Goal: Information Seeking & Learning: Learn about a topic

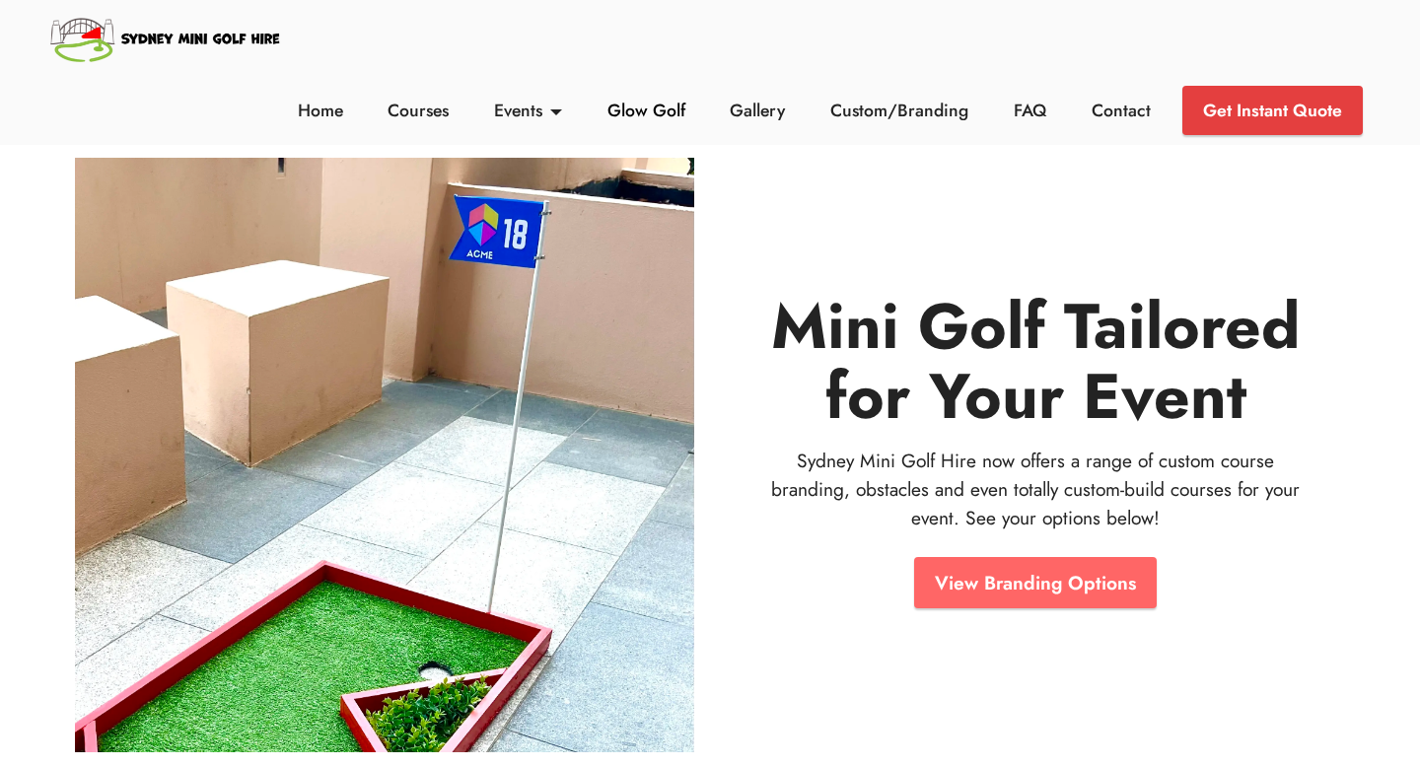
click at [624, 113] on link "Glow Golf" at bounding box center [645, 111] width 89 height 26
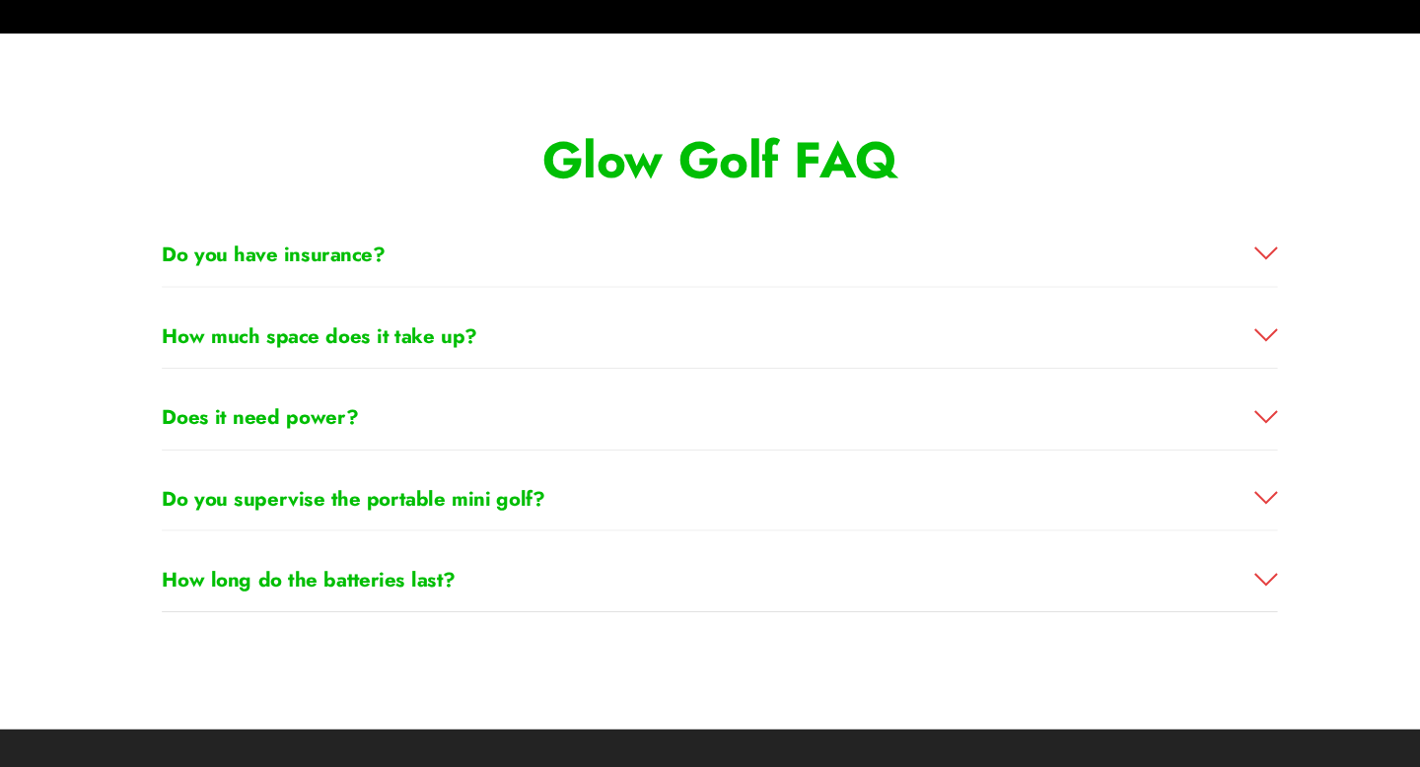
scroll to position [5360, 0]
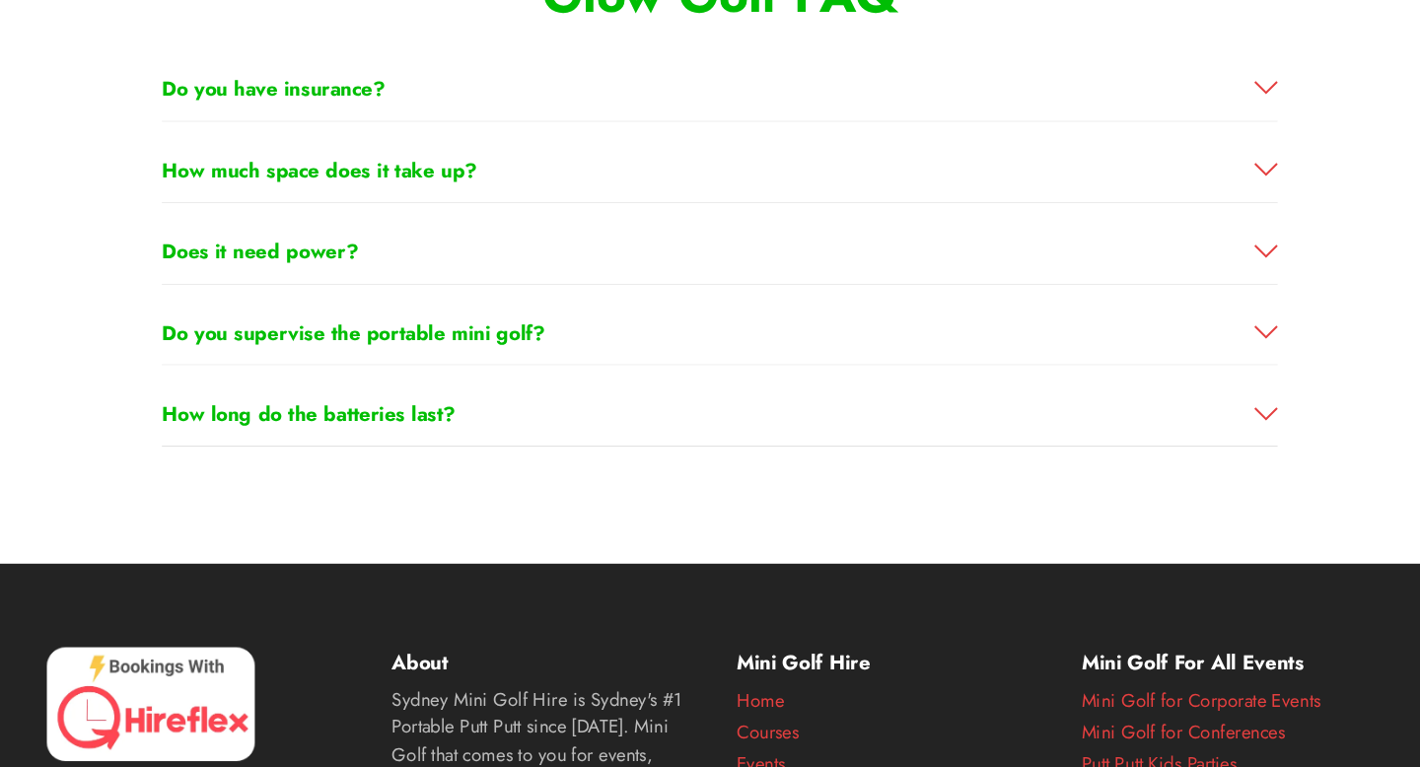
click at [605, 211] on link "How much space does it take up?" at bounding box center [709, 202] width 1053 height 29
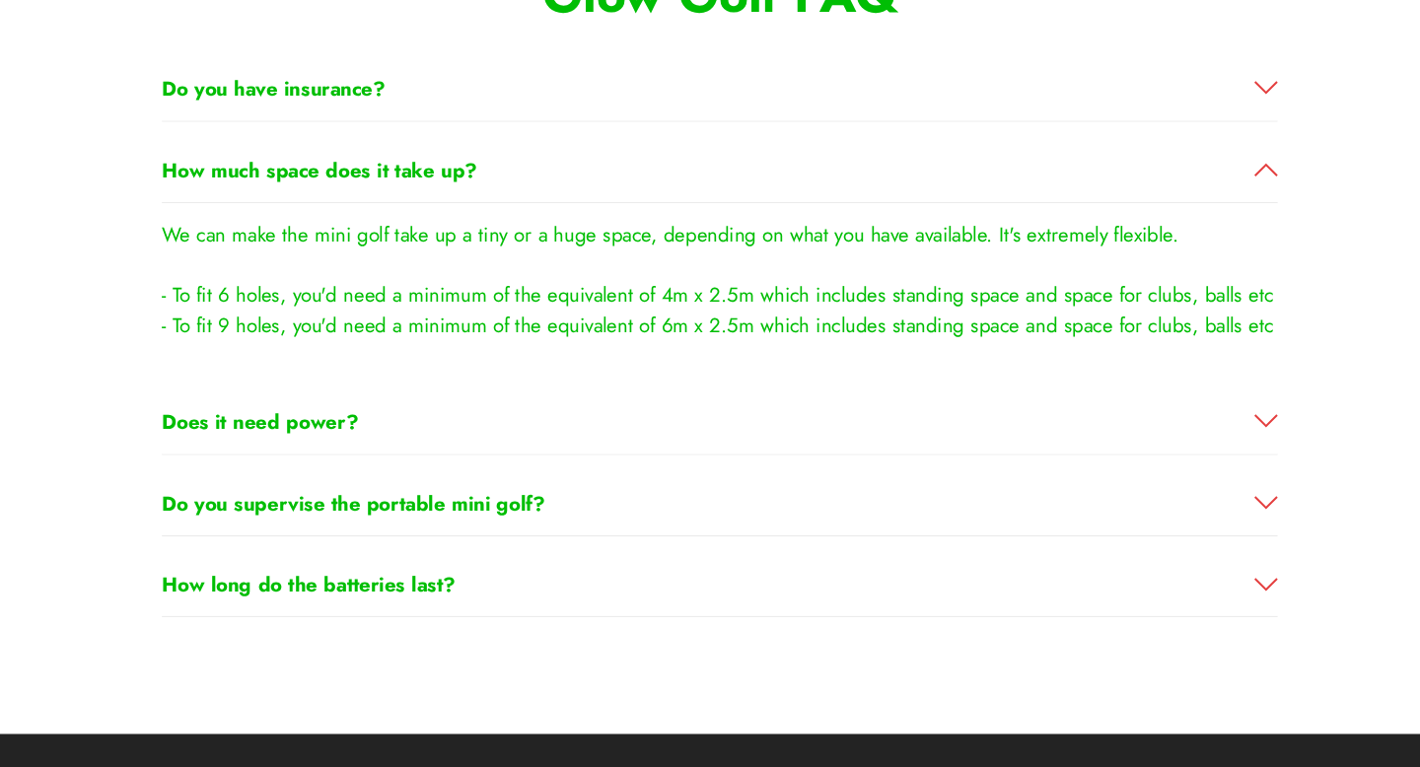
click at [641, 145] on div "Do you have insurance?" at bounding box center [709, 126] width 1053 height 61
click at [653, 126] on link "Do you have insurance?" at bounding box center [709, 125] width 1053 height 29
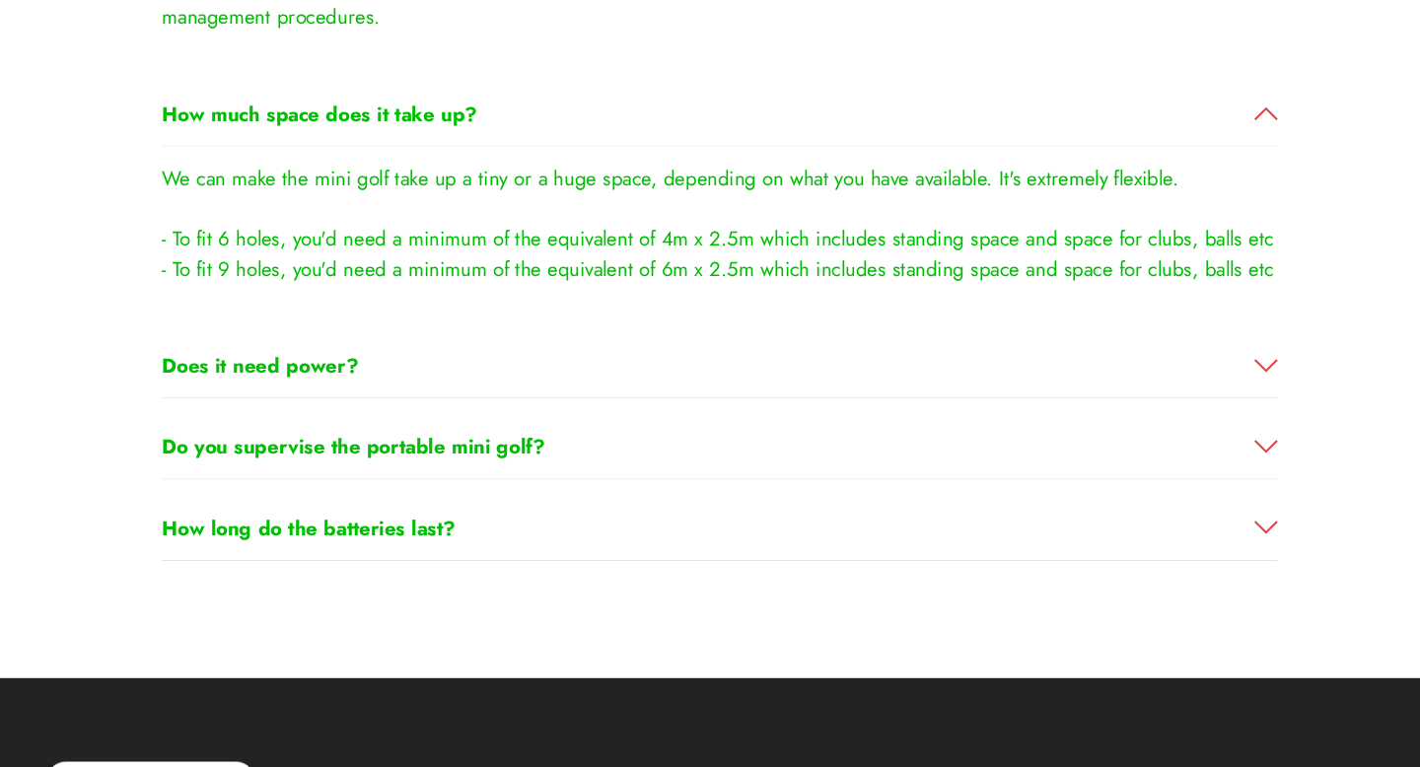
scroll to position [5554, 0]
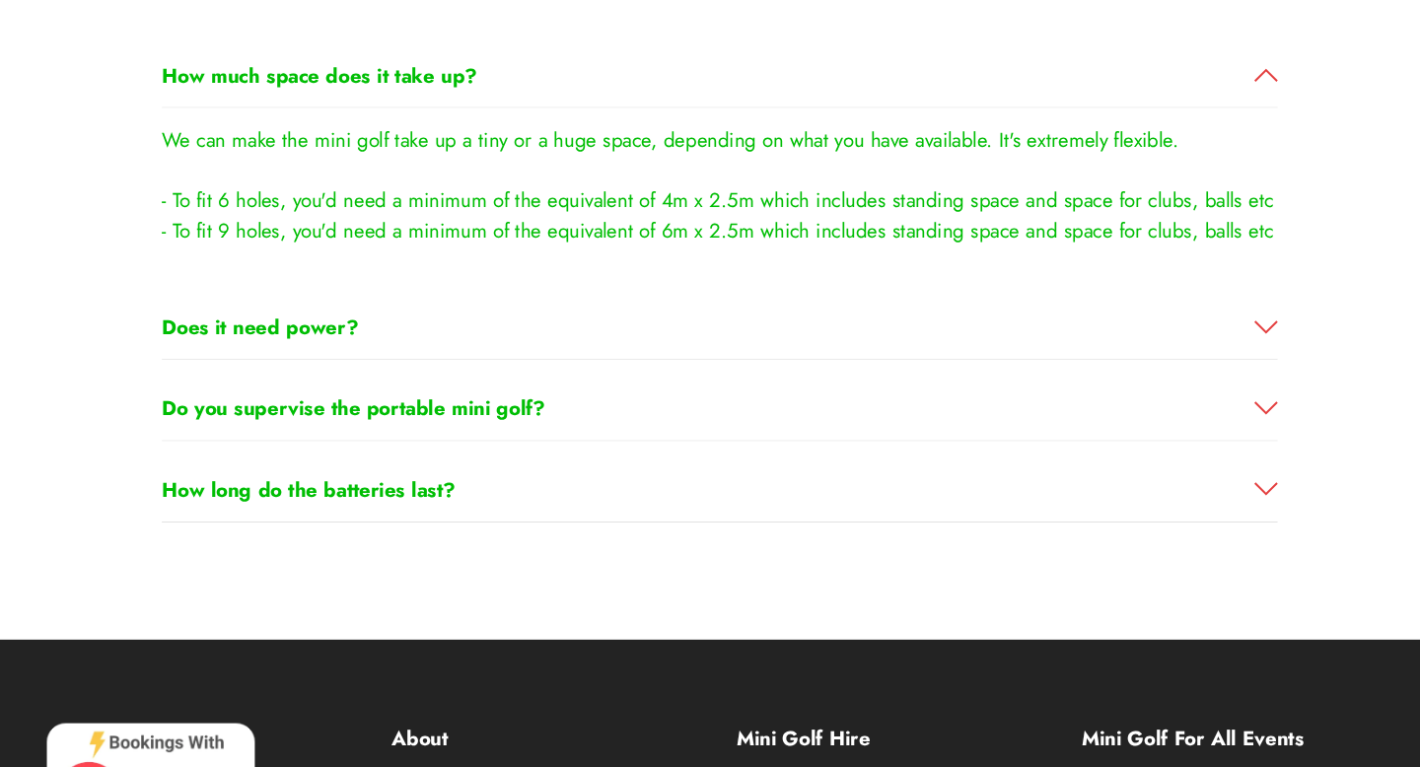
click at [543, 338] on link "Does it need power?" at bounding box center [709, 351] width 1053 height 29
